Goal: Task Accomplishment & Management: Complete application form

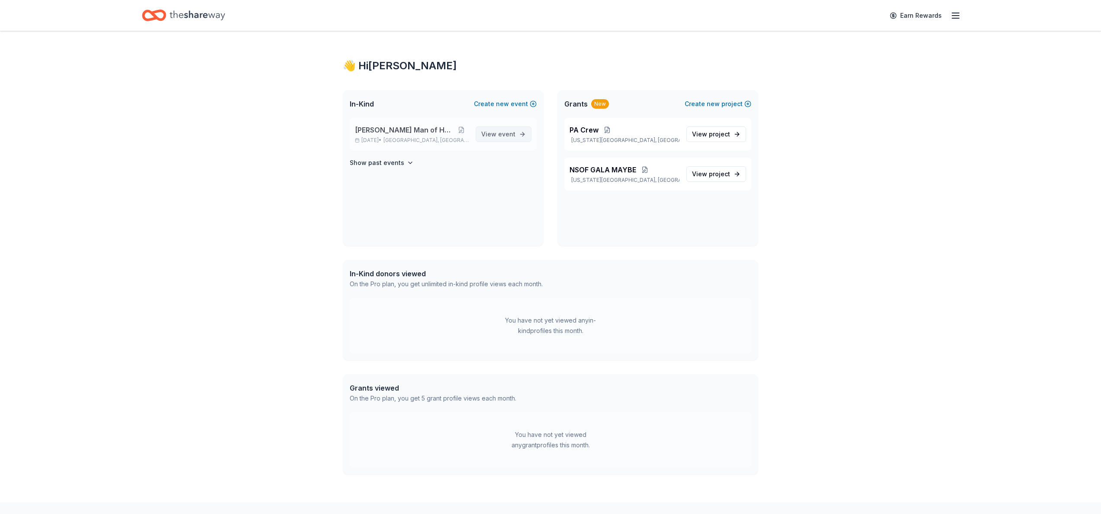
click at [516, 134] on link "View event" at bounding box center [504, 134] width 56 height 16
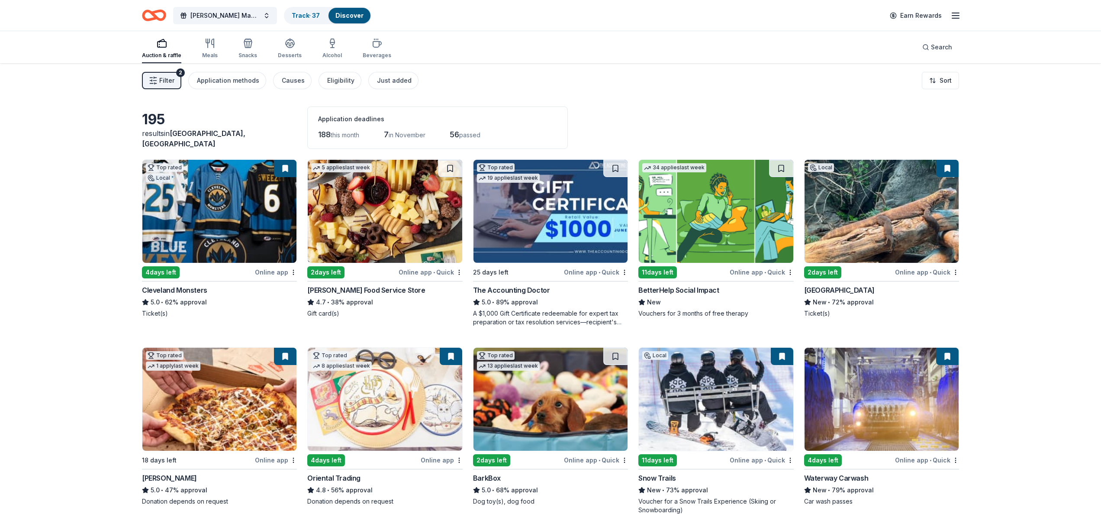
click at [942, 195] on img at bounding box center [881, 211] width 154 height 103
click at [166, 80] on span "Filter" at bounding box center [166, 80] width 15 height 10
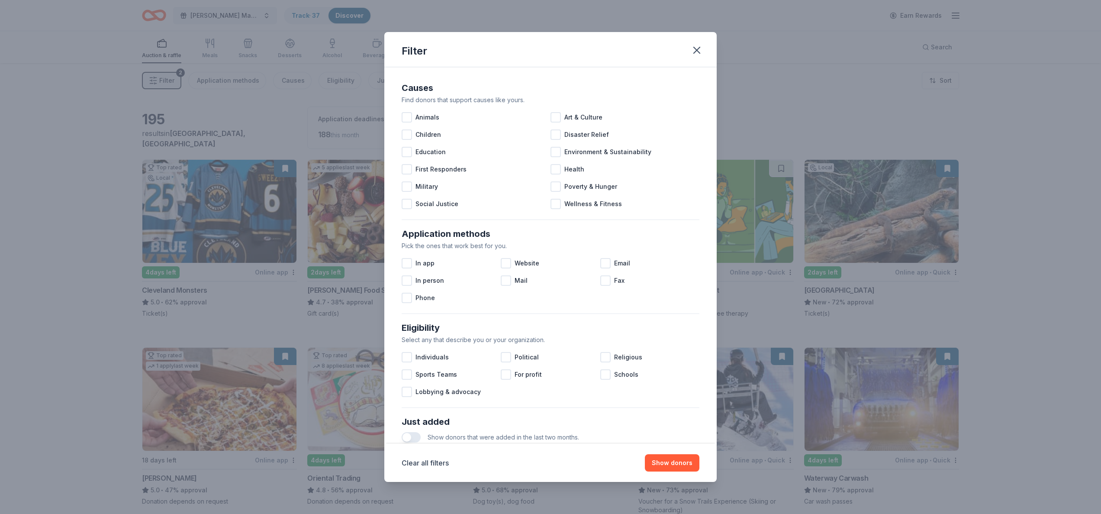
click at [66, 122] on div "Filter Causes Find donors that support causes like yours. Animals Art & Culture…" at bounding box center [550, 257] width 1101 height 514
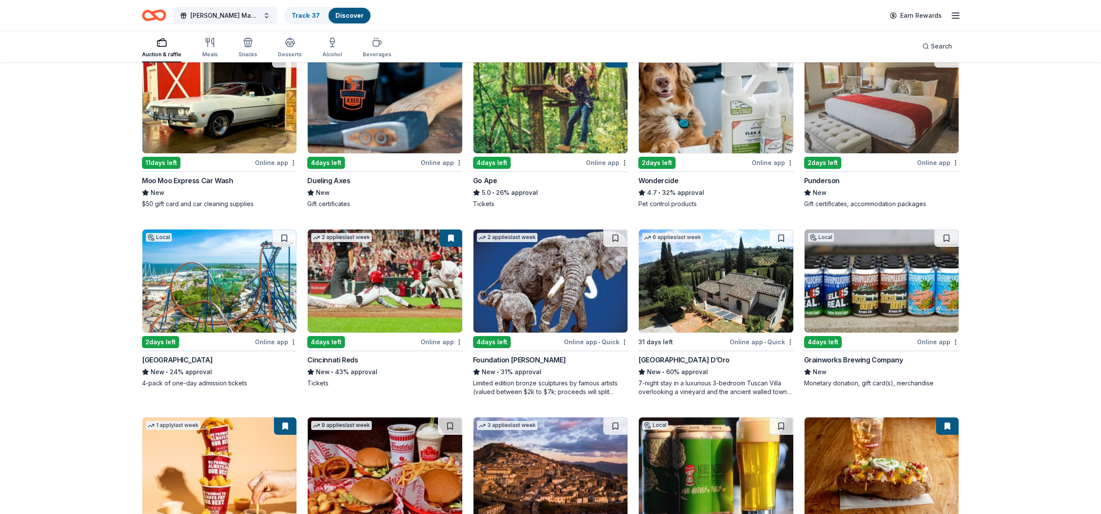
scroll to position [681, 0]
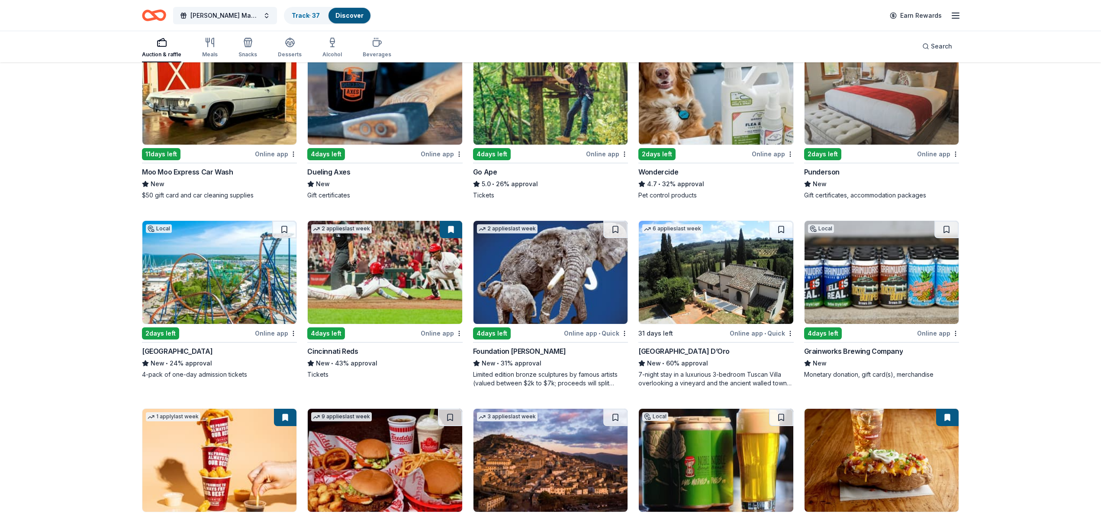
click at [349, 292] on img at bounding box center [385, 272] width 154 height 103
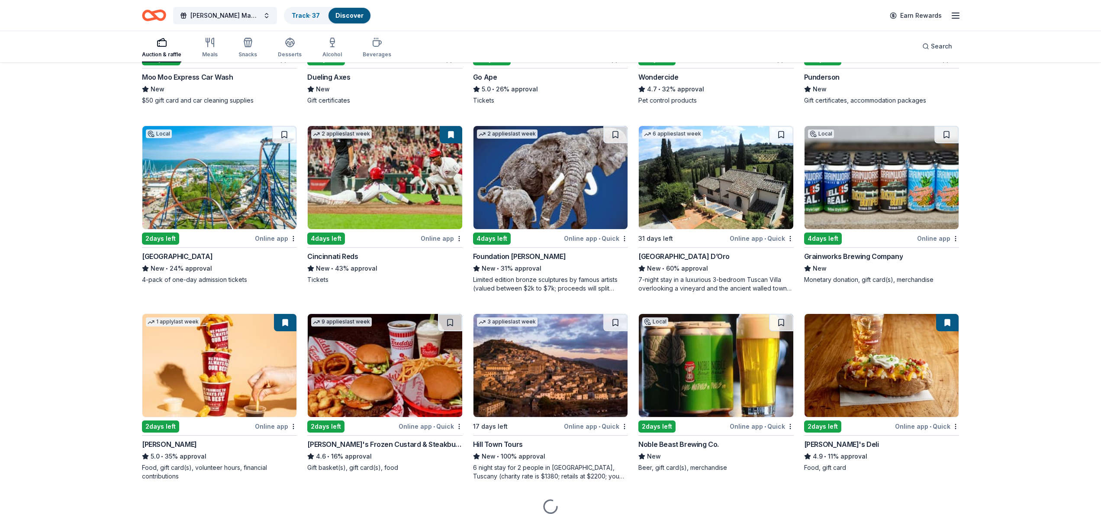
scroll to position [777, 0]
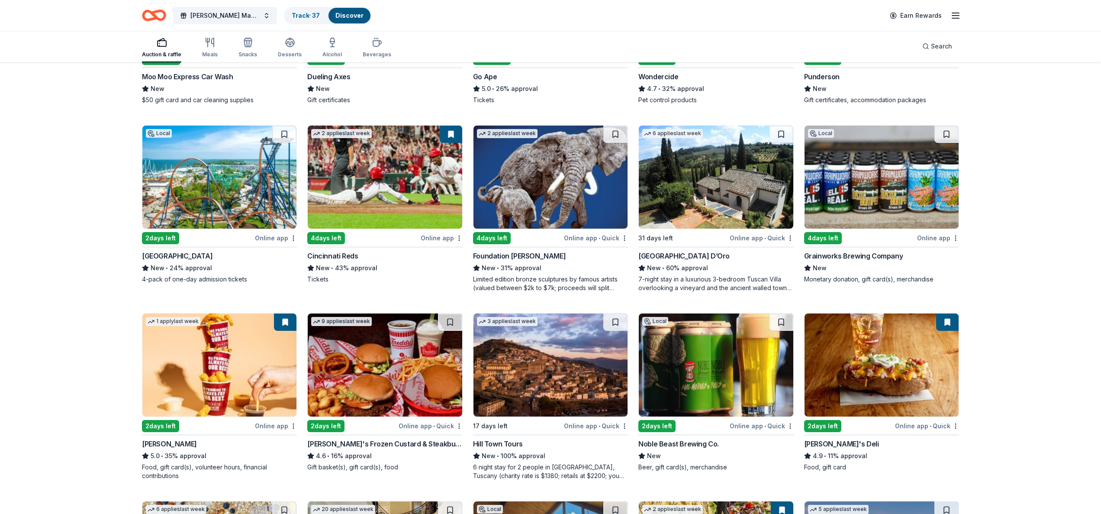
click at [448, 135] on button at bounding box center [451, 133] width 22 height 17
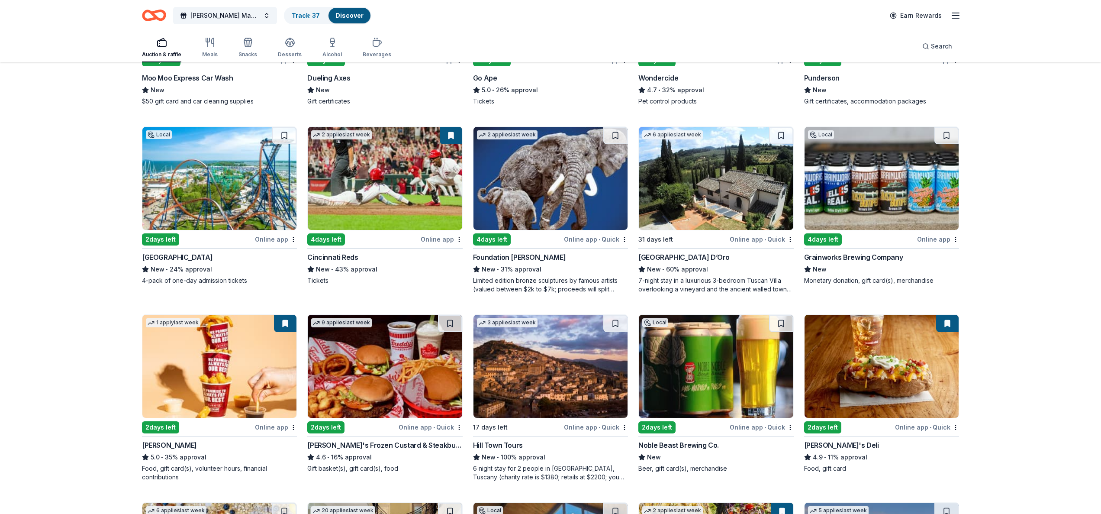
click at [452, 136] on button at bounding box center [451, 135] width 22 height 17
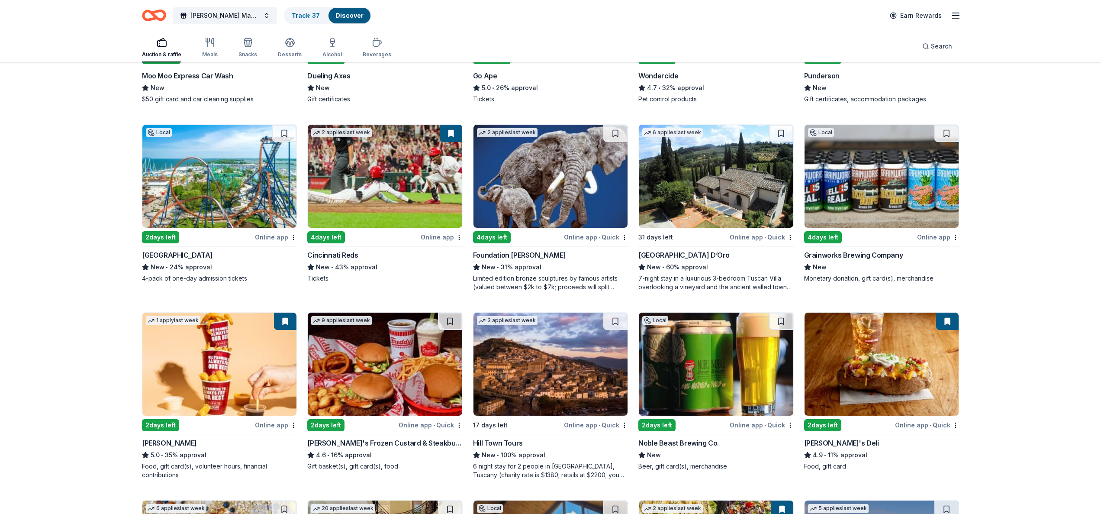
scroll to position [778, 0]
click at [286, 321] on button at bounding box center [285, 320] width 22 height 17
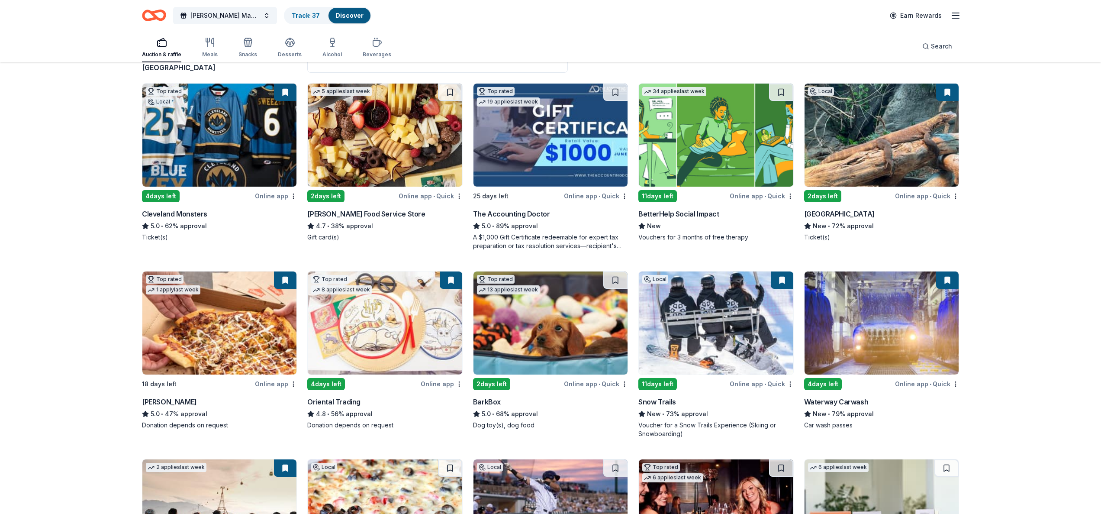
scroll to position [126, 0]
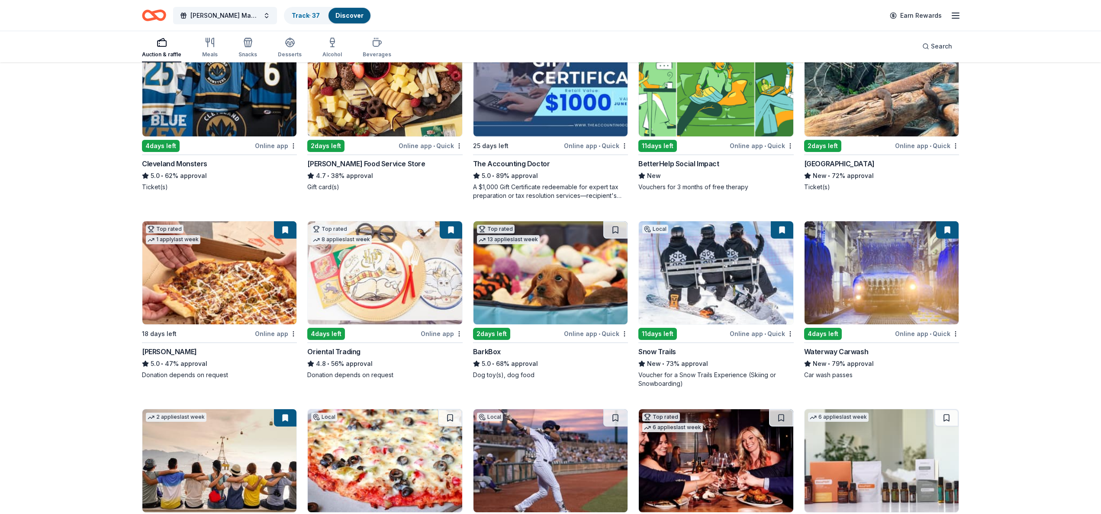
click at [783, 230] on button at bounding box center [782, 229] width 22 height 17
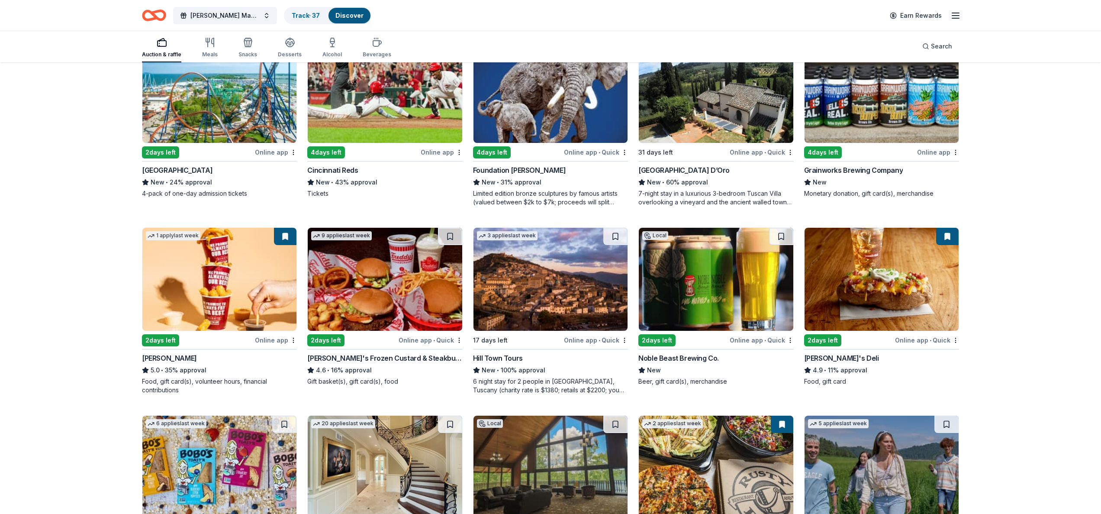
scroll to position [887, 0]
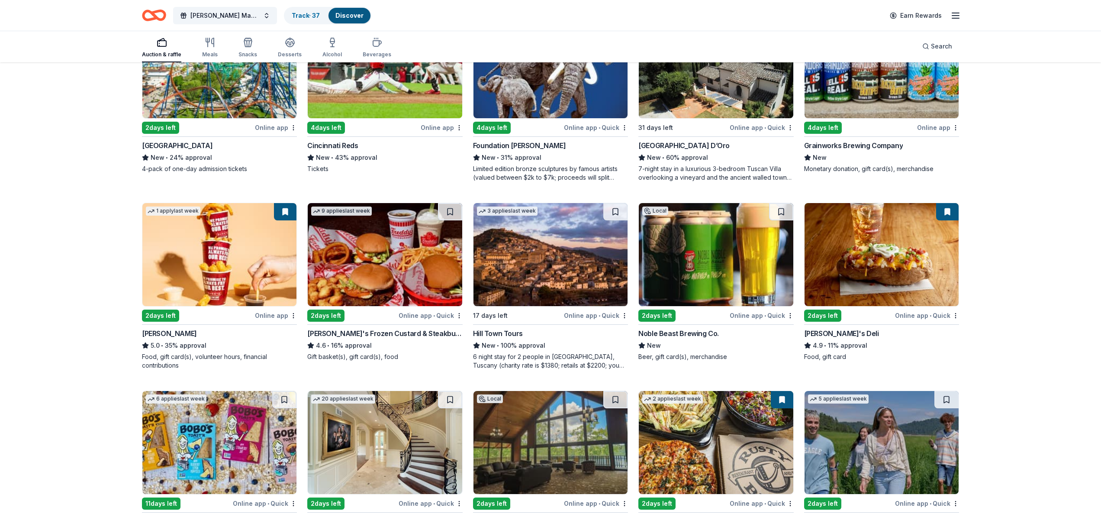
click at [713, 246] on img at bounding box center [716, 254] width 154 height 103
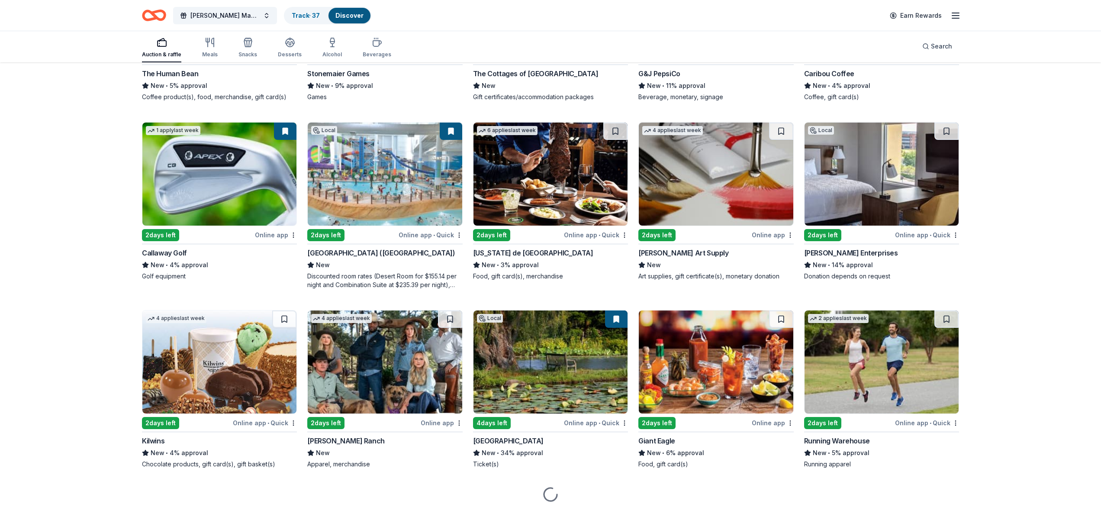
scroll to position [2664, 0]
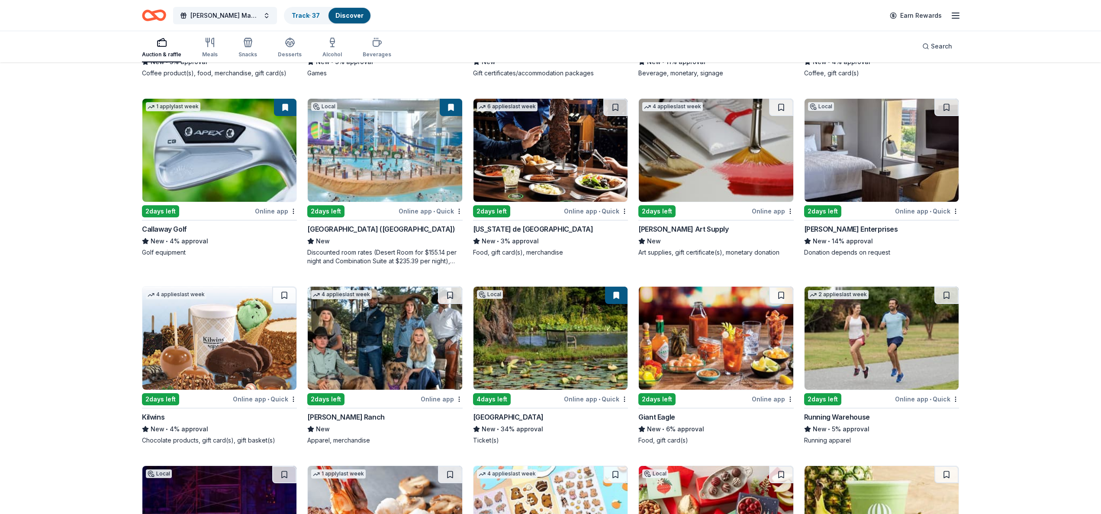
click at [546, 353] on img at bounding box center [550, 337] width 154 height 103
click at [388, 328] on img at bounding box center [385, 337] width 154 height 103
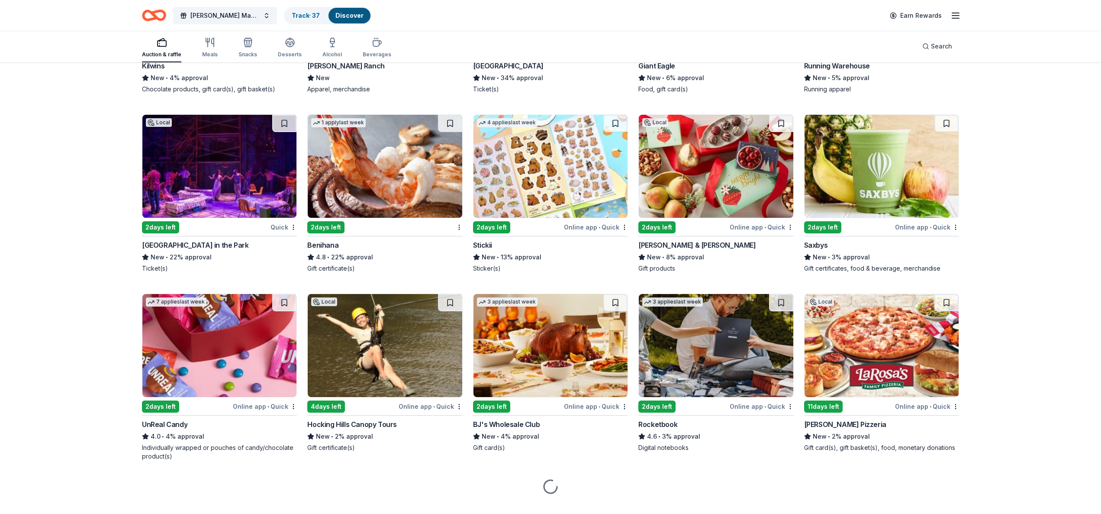
scroll to position [3031, 0]
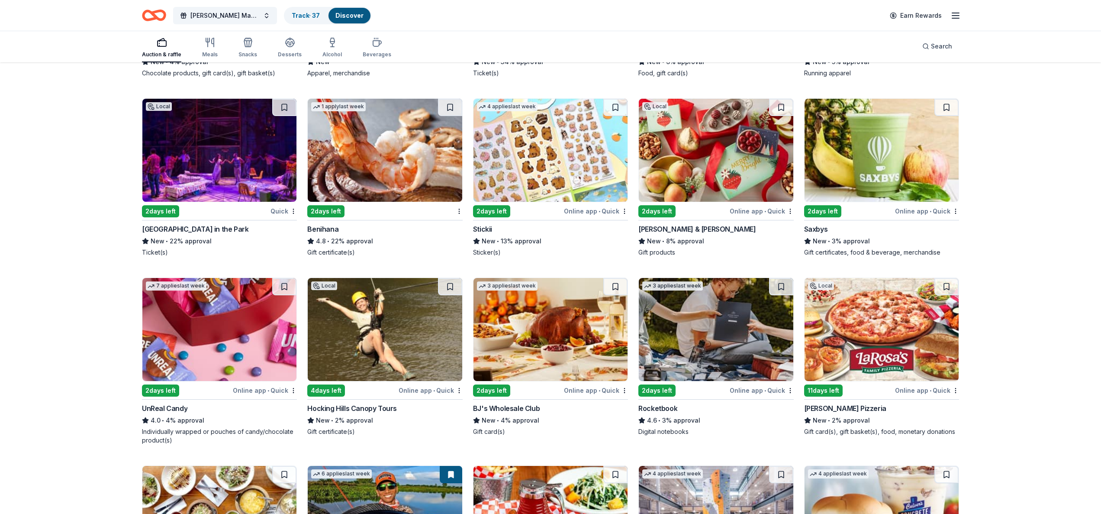
click at [384, 312] on img at bounding box center [385, 329] width 154 height 103
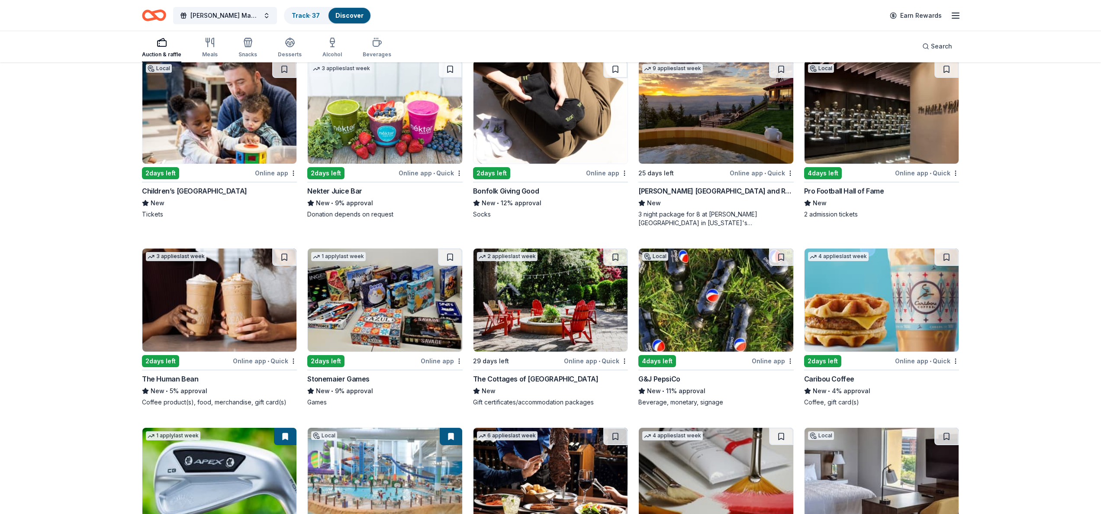
scroll to position [2333, 0]
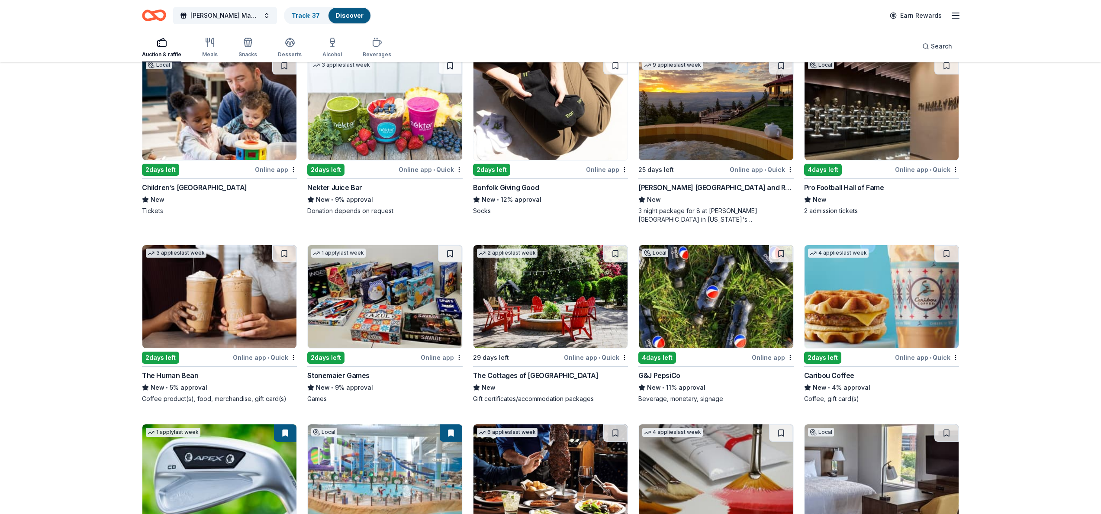
click at [523, 315] on img at bounding box center [550, 296] width 154 height 103
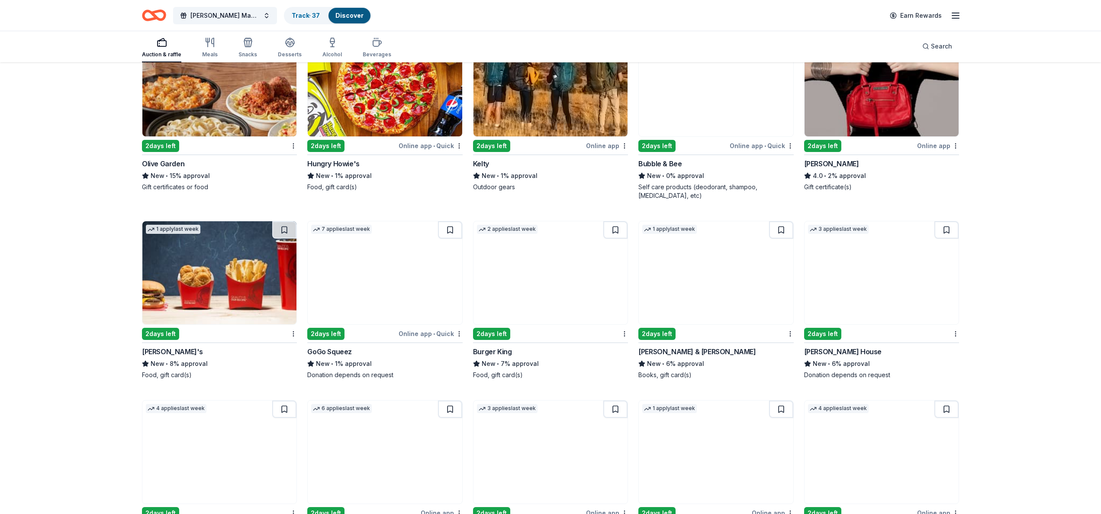
scroll to position [5096, 0]
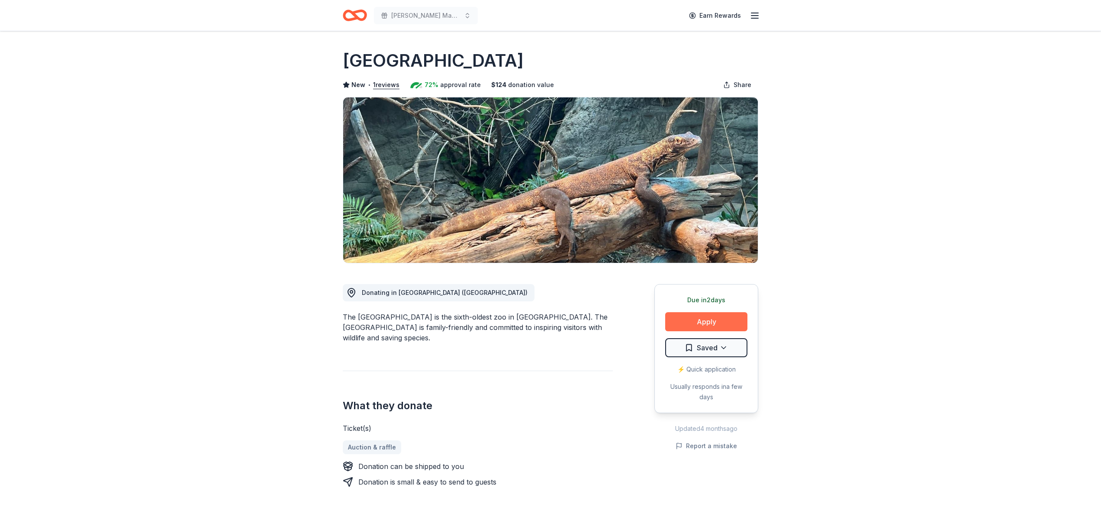
click at [715, 323] on button "Apply" at bounding box center [706, 321] width 82 height 19
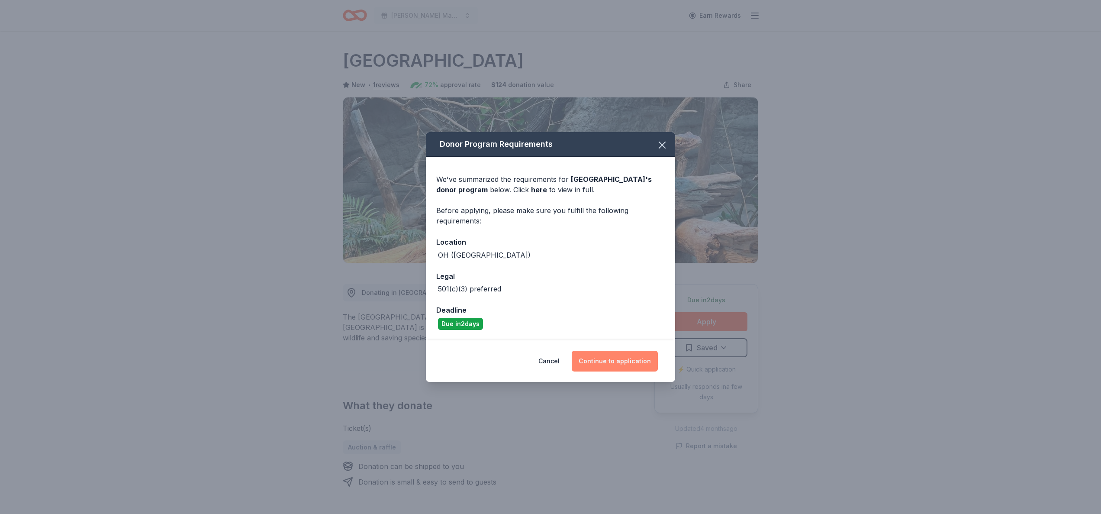
click at [638, 360] on button "Continue to application" at bounding box center [615, 360] width 86 height 21
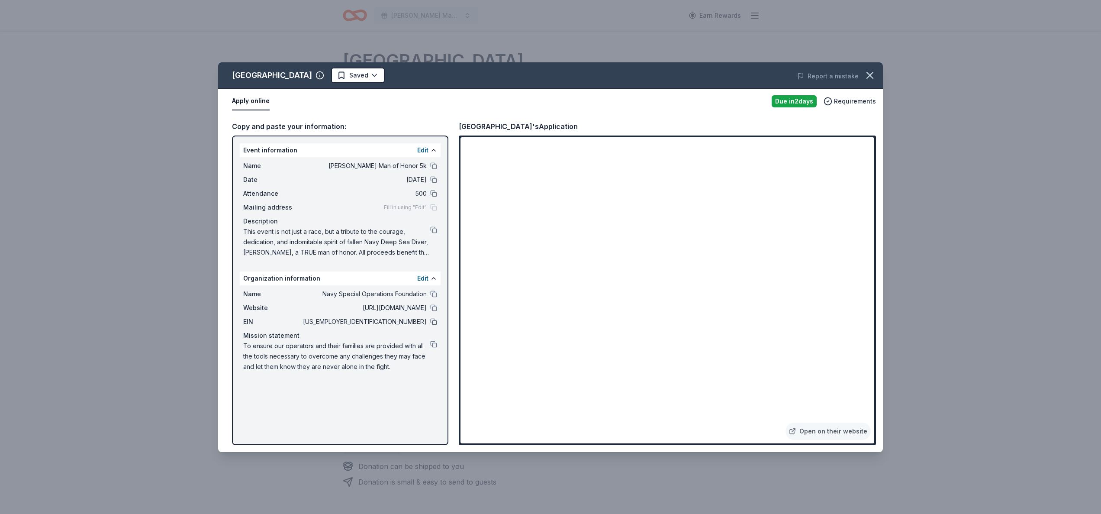
click at [435, 321] on button at bounding box center [433, 321] width 7 height 7
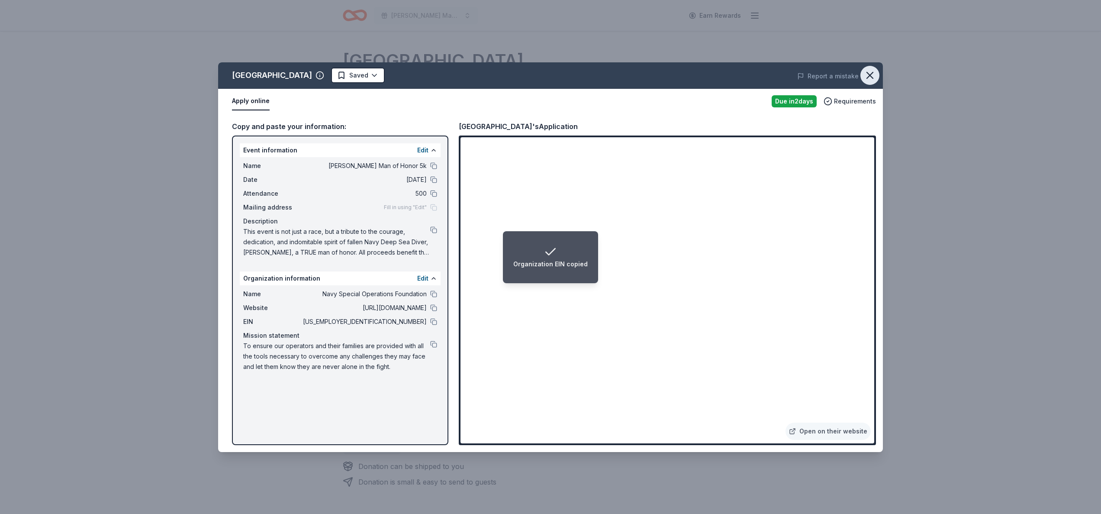
click at [873, 76] on icon "button" at bounding box center [870, 75] width 12 height 12
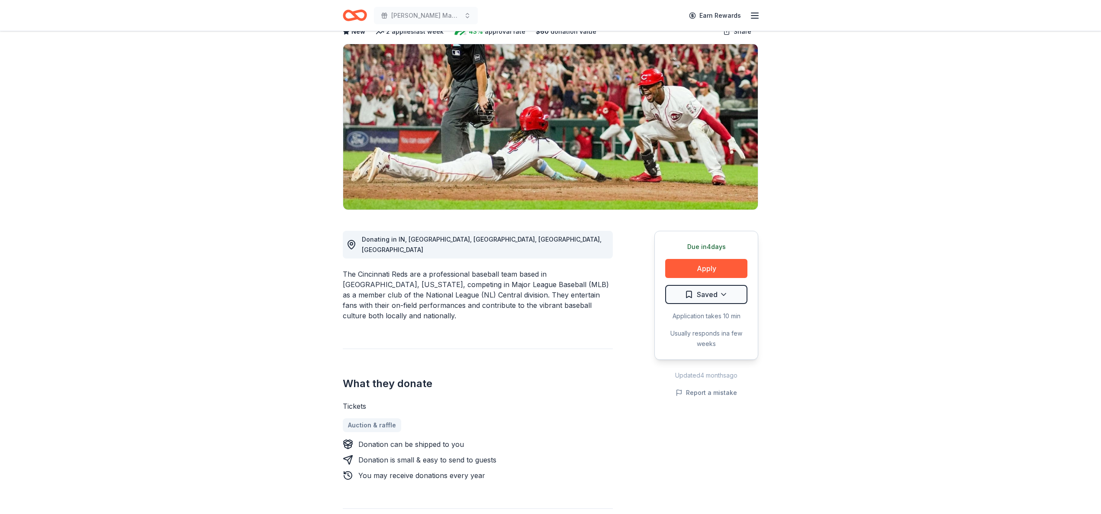
scroll to position [71, 0]
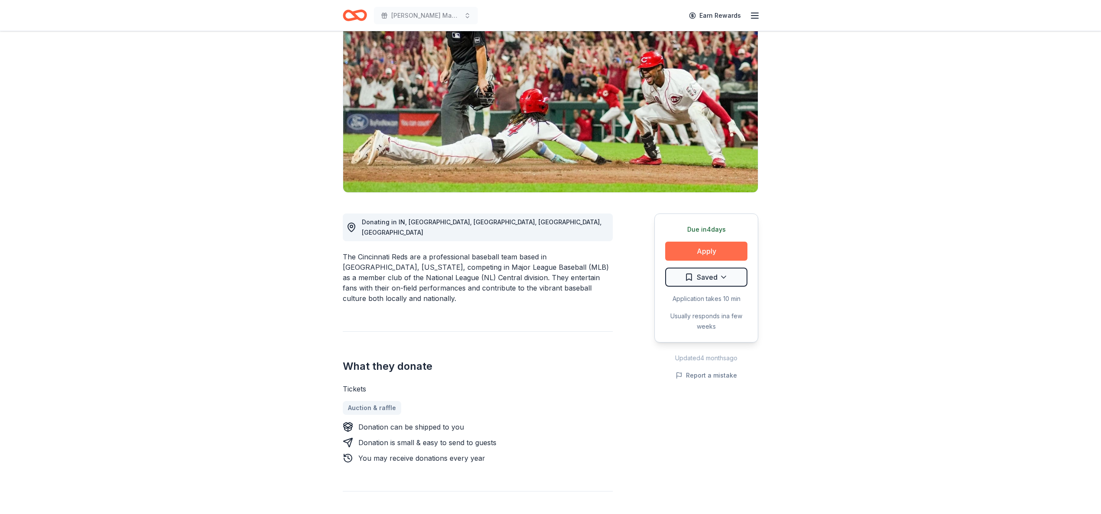
click at [729, 250] on button "Apply" at bounding box center [706, 250] width 82 height 19
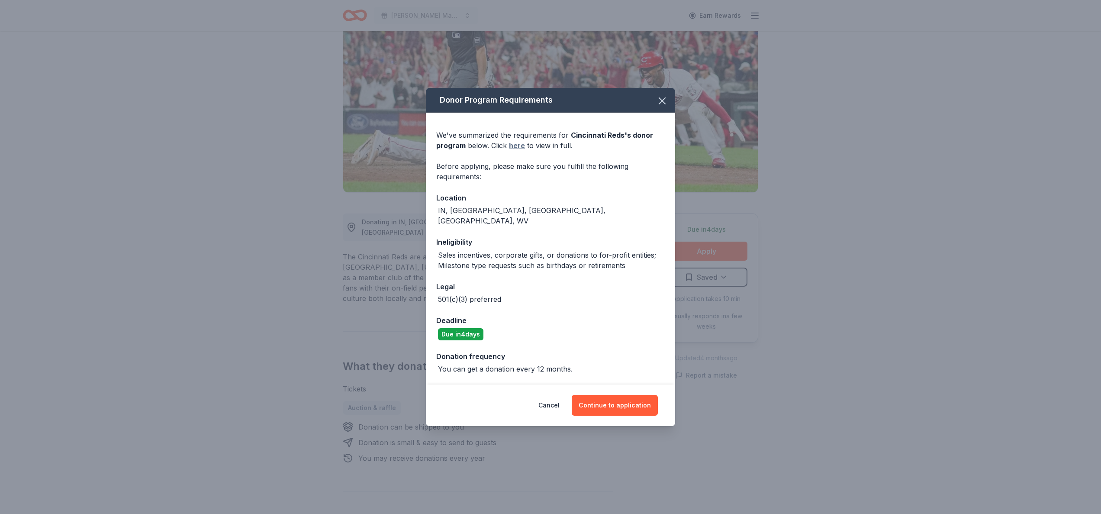
click at [520, 150] on link "here" at bounding box center [517, 145] width 16 height 10
click at [629, 402] on button "Continue to application" at bounding box center [615, 405] width 86 height 21
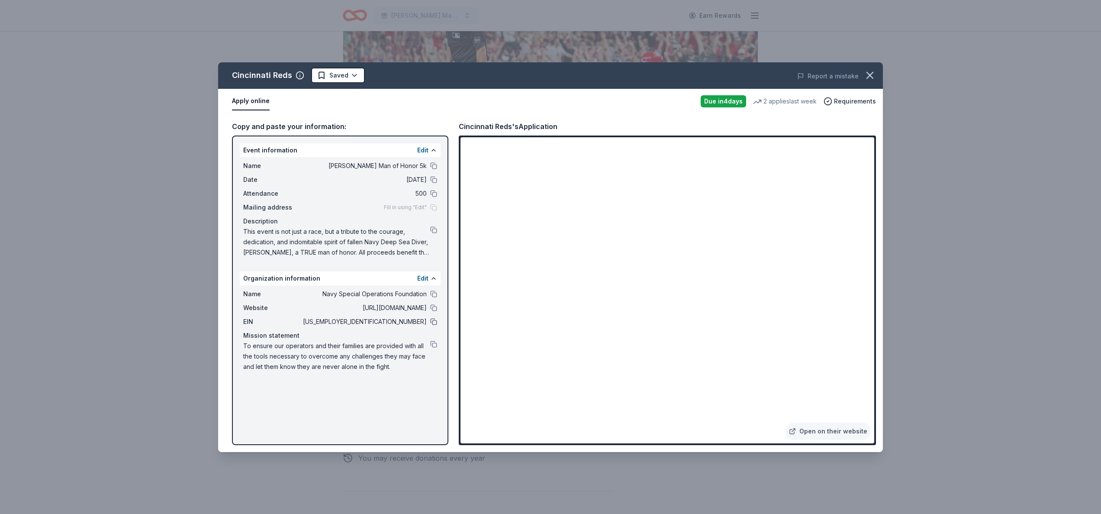
click at [433, 321] on button at bounding box center [433, 321] width 7 height 7
click at [558, 247] on div "Organization EIN copied" at bounding box center [550, 257] width 74 height 24
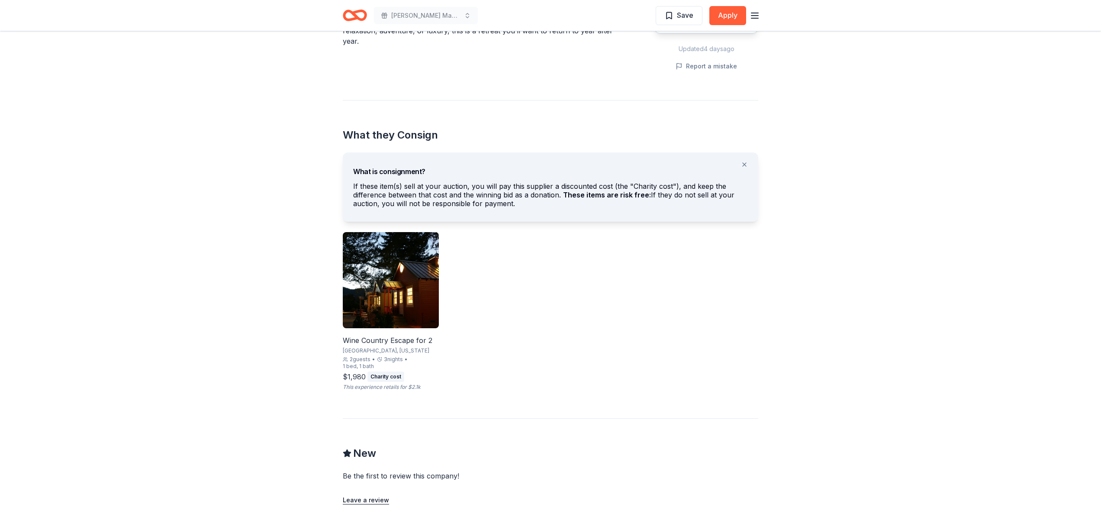
scroll to position [376, 0]
